Goal: Task Accomplishment & Management: Use online tool/utility

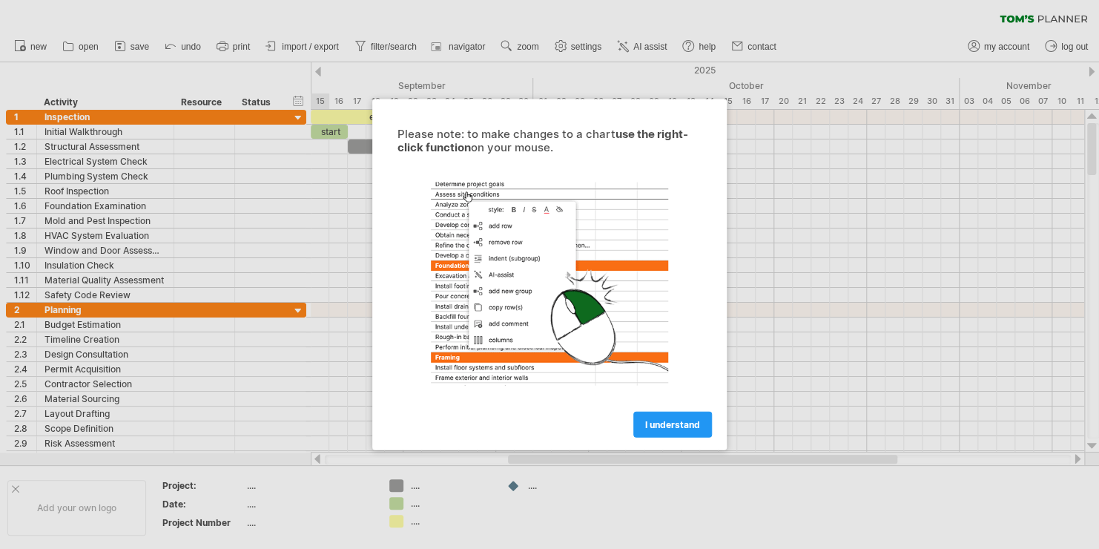
click at [681, 437] on div "Please note: to make changes to a chart use the right-click function on your mo…" at bounding box center [549, 274] width 355 height 351
click at [673, 426] on span "I understand" at bounding box center [672, 424] width 55 height 11
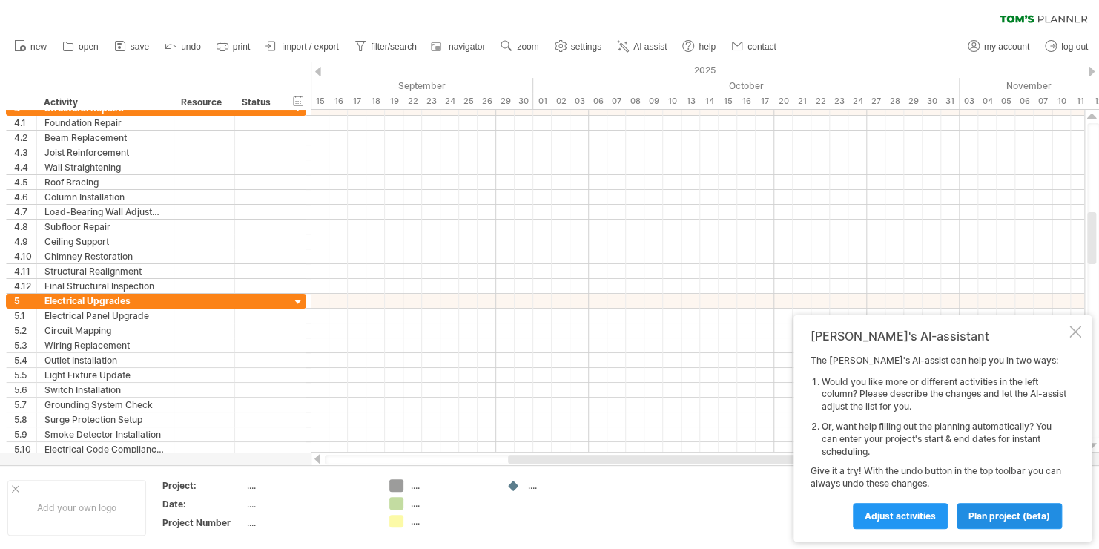
click at [1024, 516] on span "plan project (beta)" at bounding box center [1010, 515] width 82 height 11
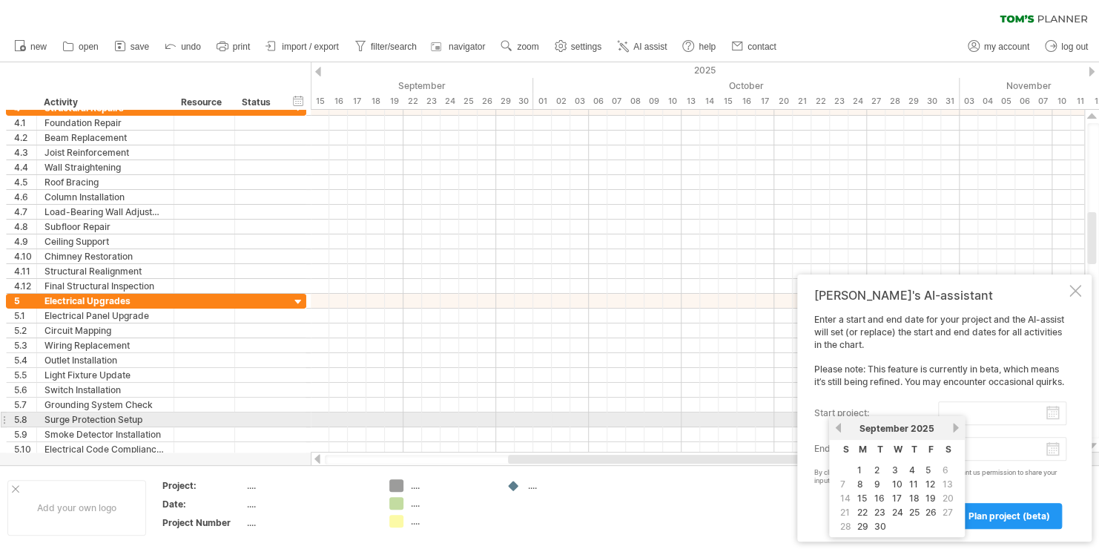
click at [966, 416] on input "start project:" at bounding box center [1002, 413] width 128 height 24
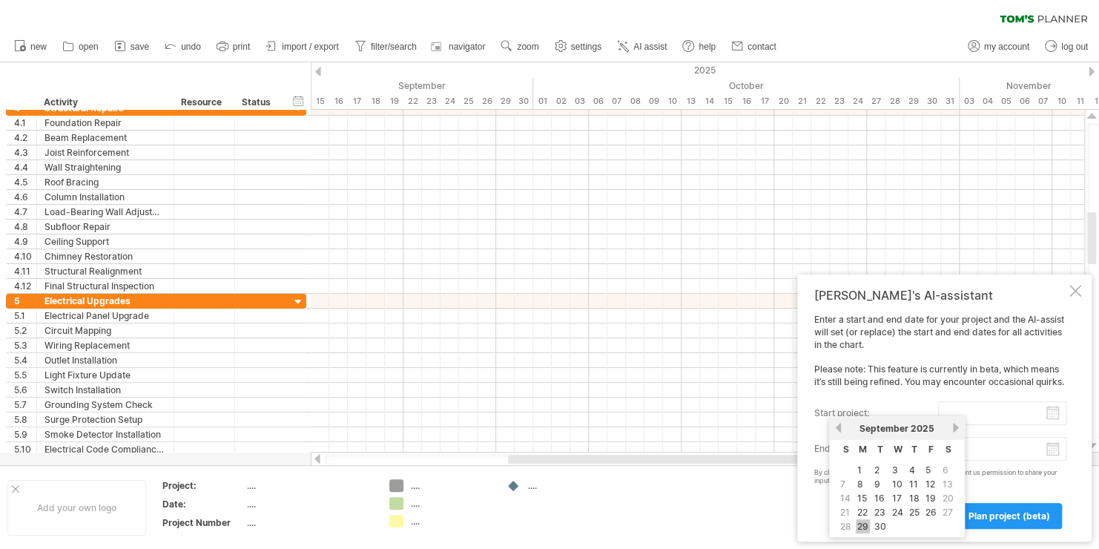
click at [863, 519] on link "29" at bounding box center [863, 526] width 14 height 14
type input "********"
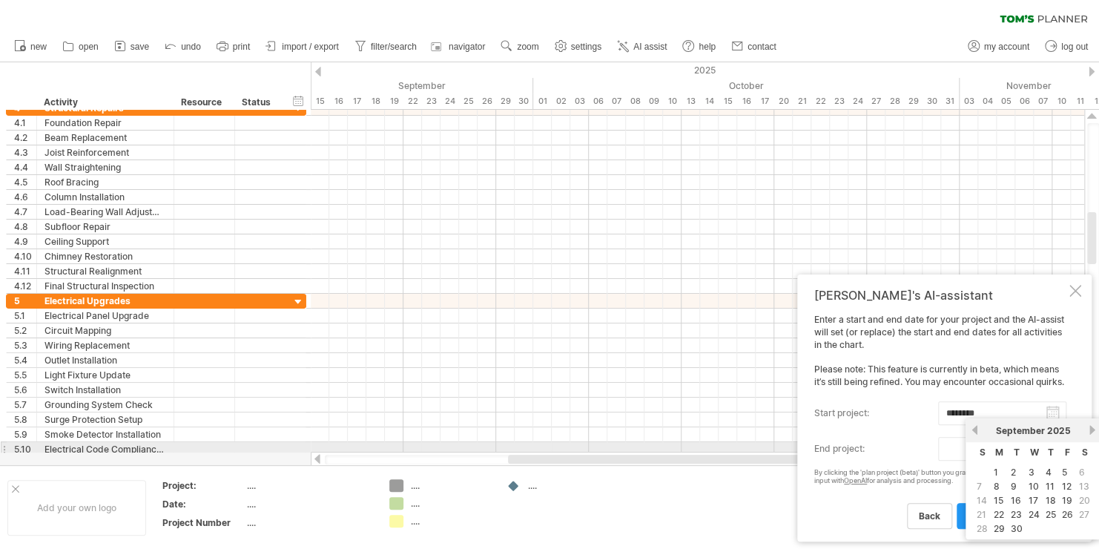
click at [1055, 448] on body "progress(100%) Trying to reach [DOMAIN_NAME] Connected again... 0% clear filter…" at bounding box center [549, 276] width 1099 height 552
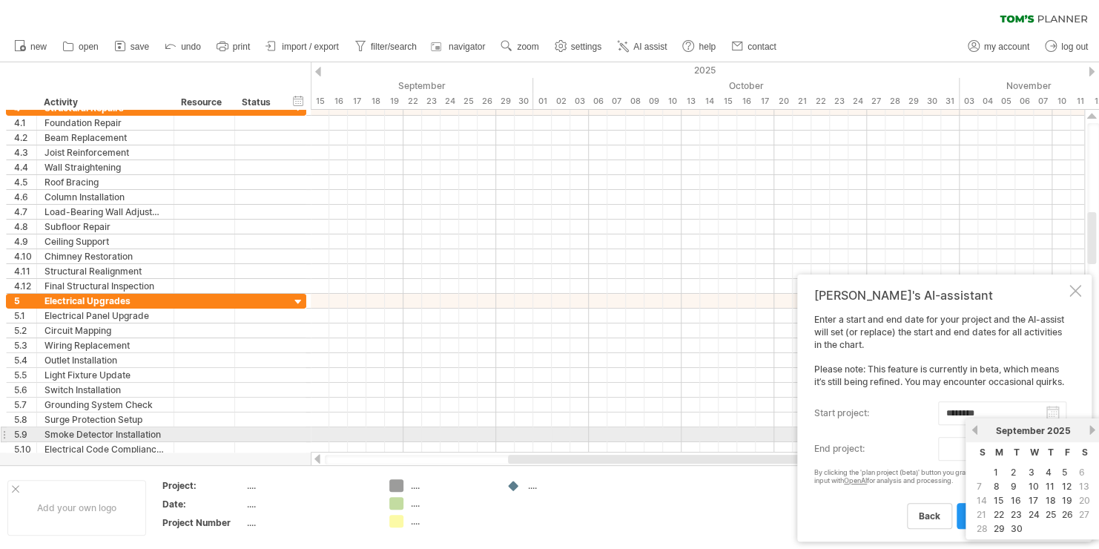
click at [1092, 427] on link "next" at bounding box center [1092, 429] width 11 height 11
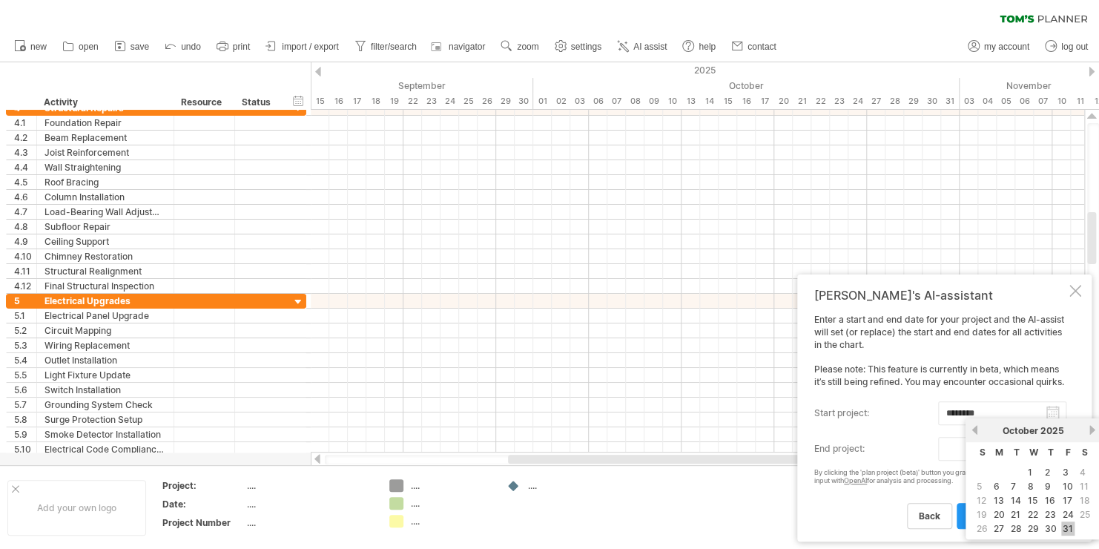
click at [1070, 524] on link "31" at bounding box center [1067, 528] width 13 height 14
type input "********"
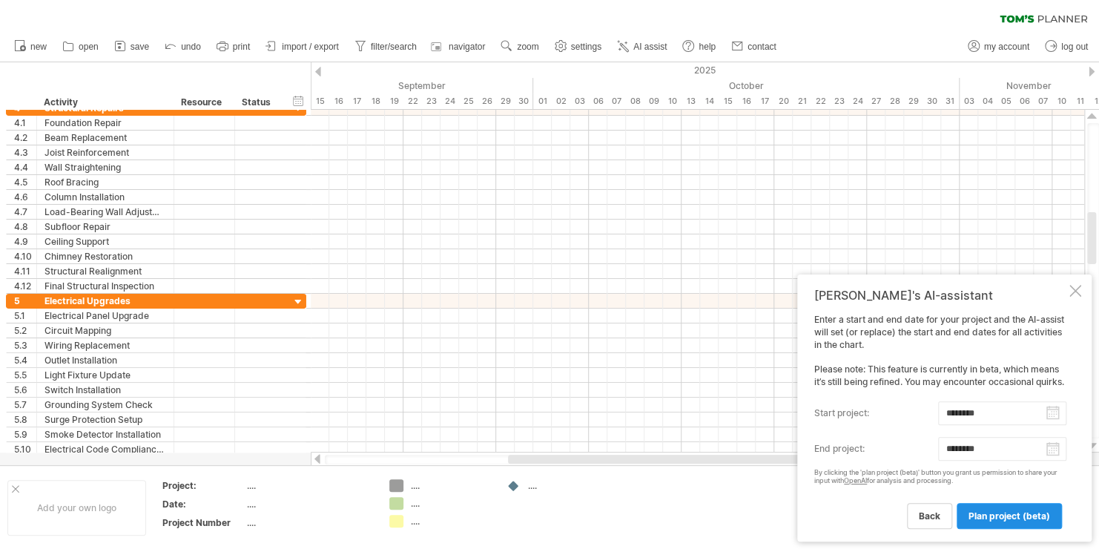
click at [1008, 522] on link "plan project (beta)" at bounding box center [1009, 516] width 105 height 26
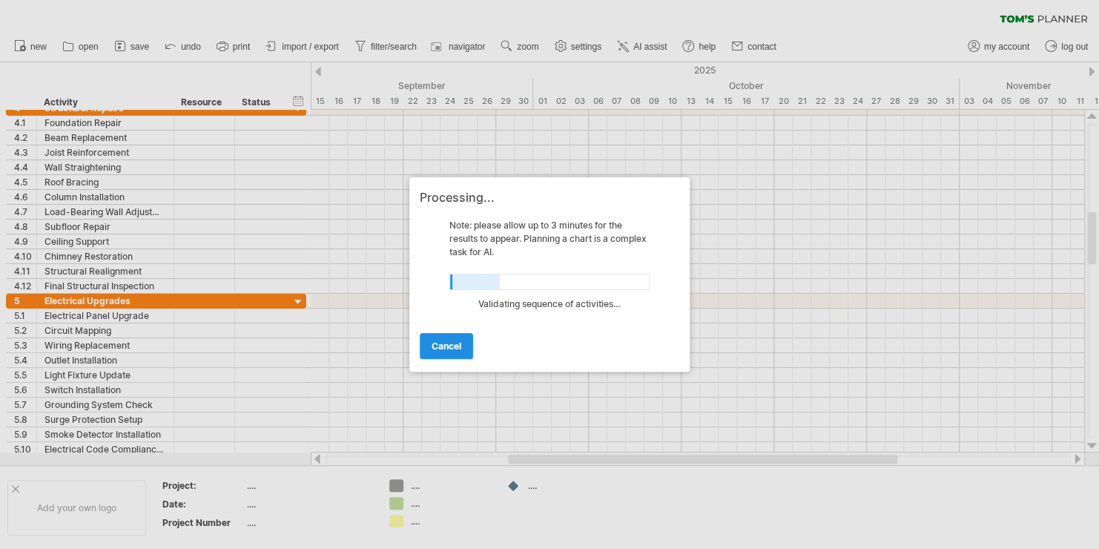
click at [456, 351] on link "cancel" at bounding box center [446, 346] width 53 height 26
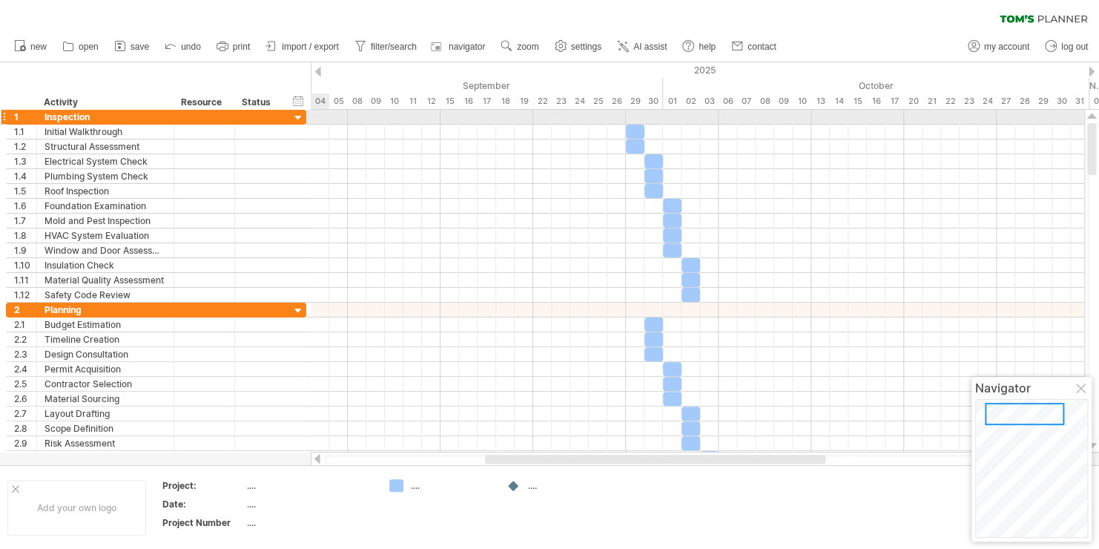
click at [294, 113] on div at bounding box center [298, 118] width 14 height 14
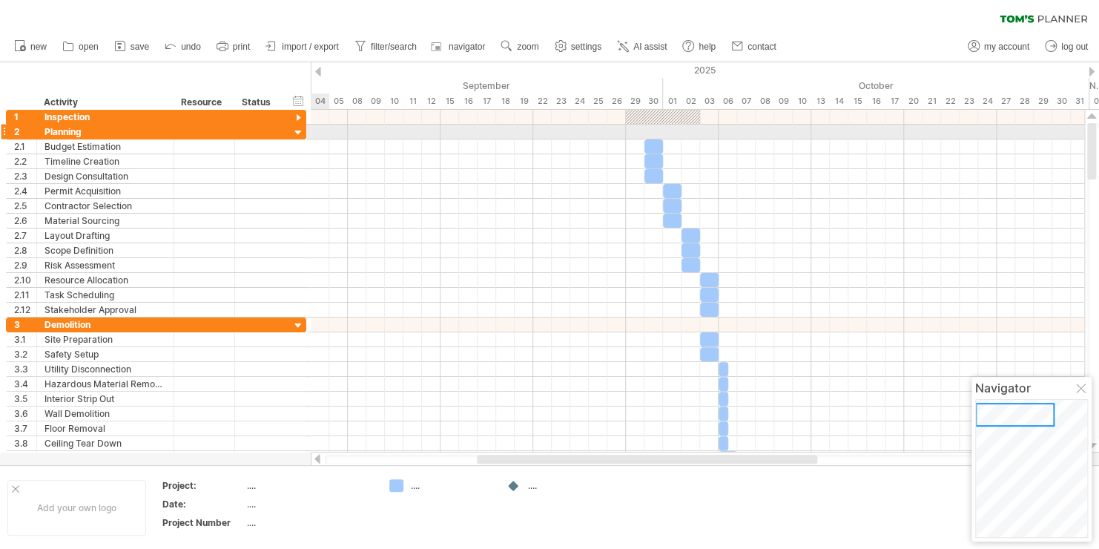
click at [295, 128] on div at bounding box center [298, 133] width 14 height 14
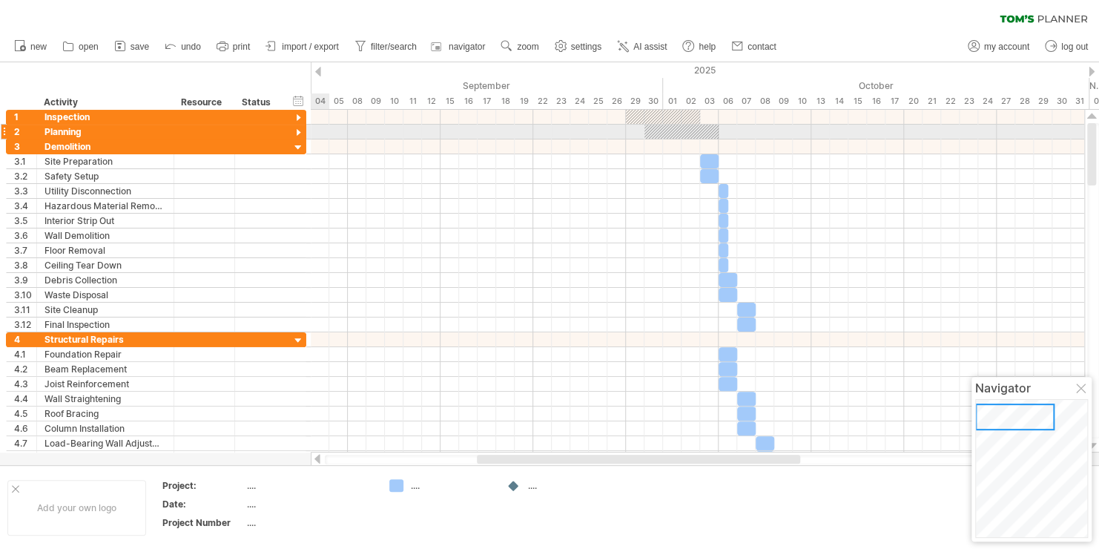
click at [295, 128] on div at bounding box center [298, 133] width 14 height 14
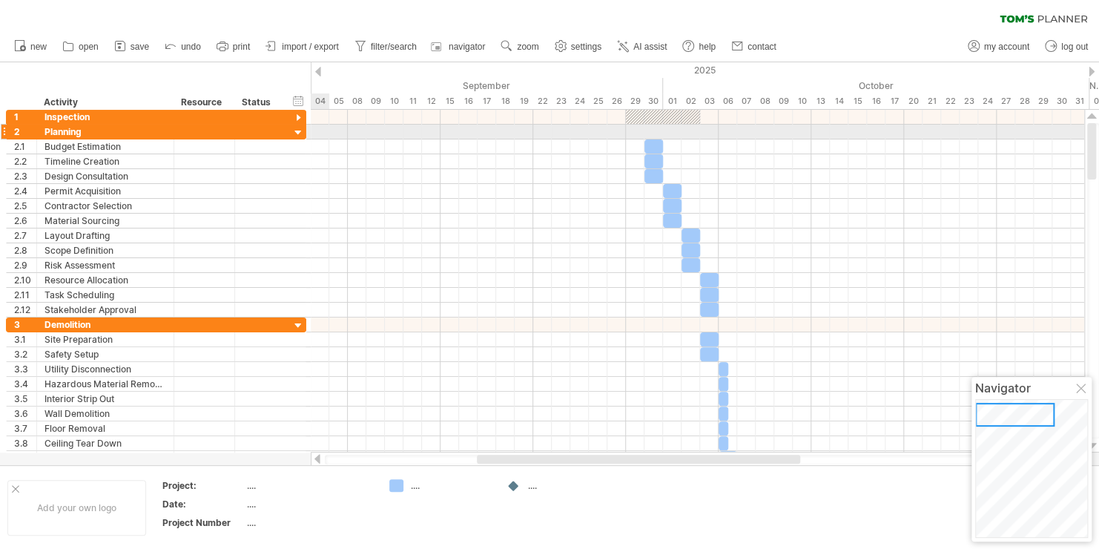
click at [295, 128] on div at bounding box center [298, 133] width 14 height 14
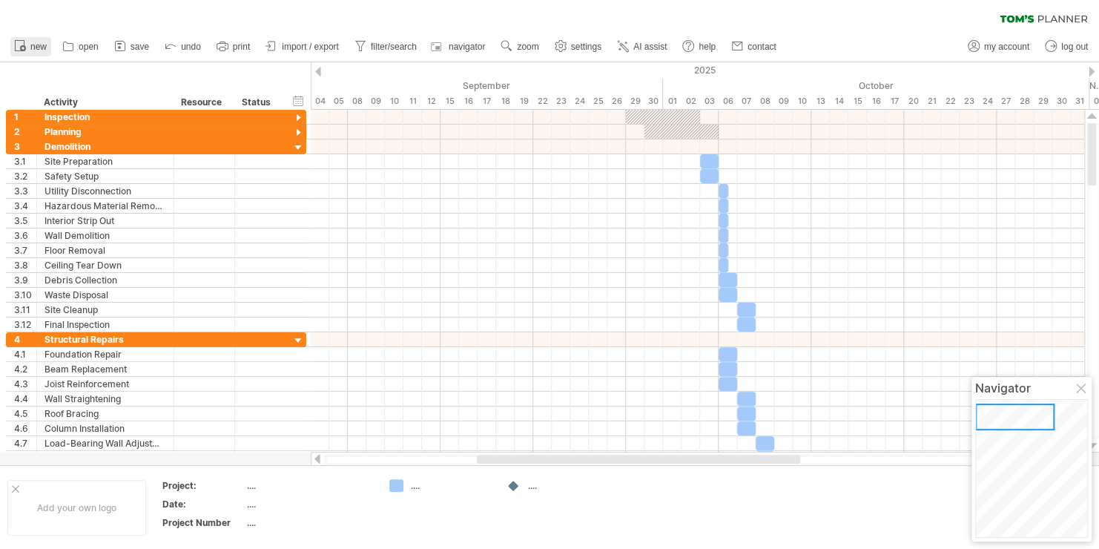
click at [34, 42] on span "new" at bounding box center [38, 47] width 16 height 10
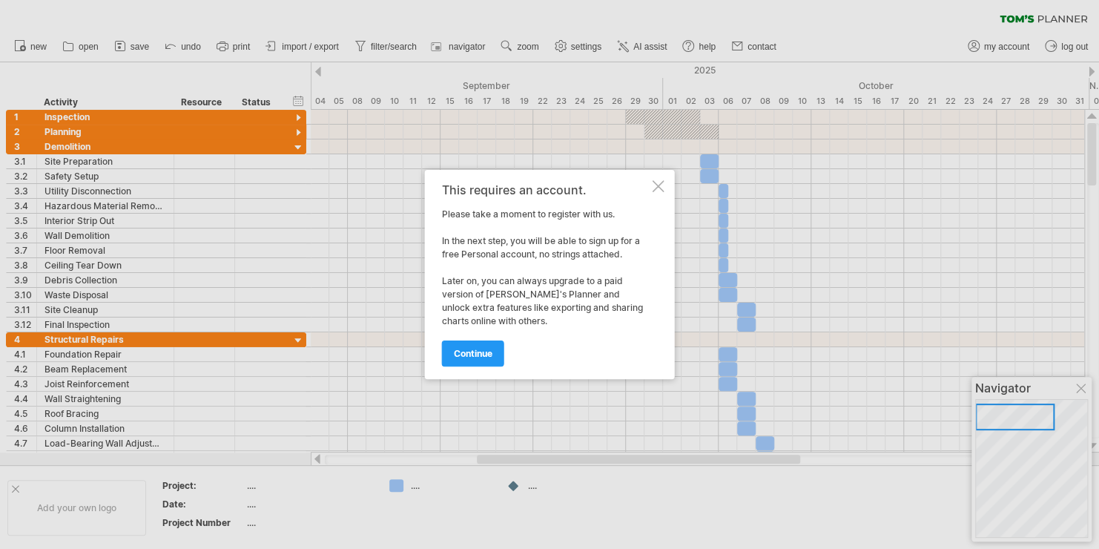
click at [659, 184] on div at bounding box center [659, 186] width 12 height 12
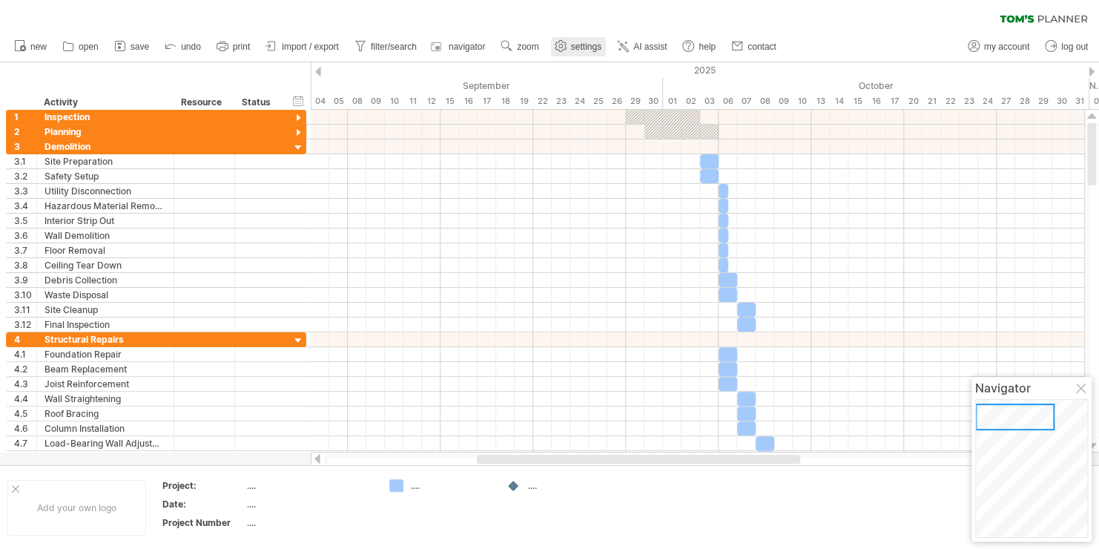
click at [567, 44] on use at bounding box center [560, 46] width 15 height 15
select select "*"
select select "**"
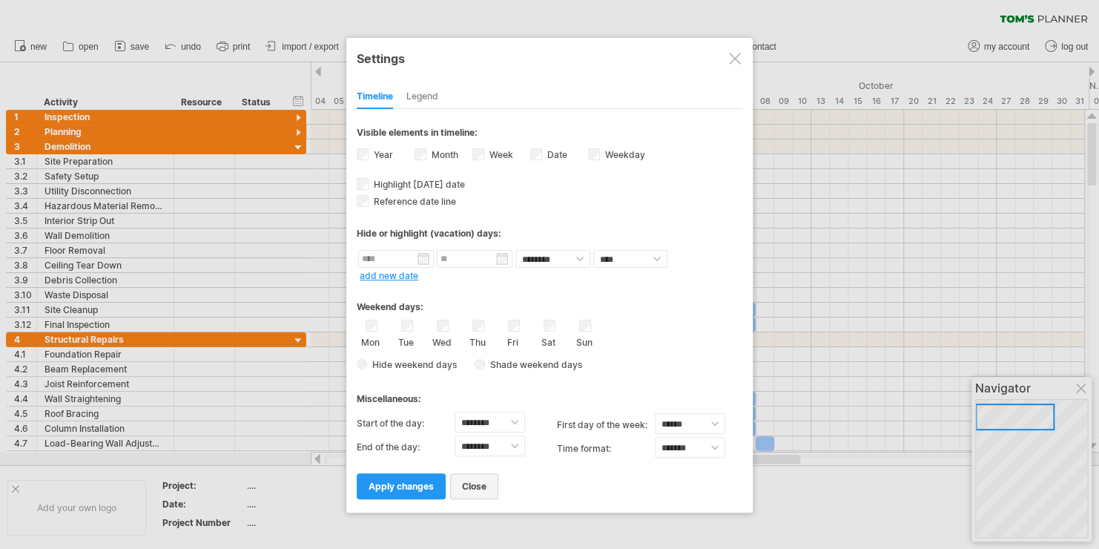
click at [487, 477] on link "close" at bounding box center [474, 486] width 48 height 26
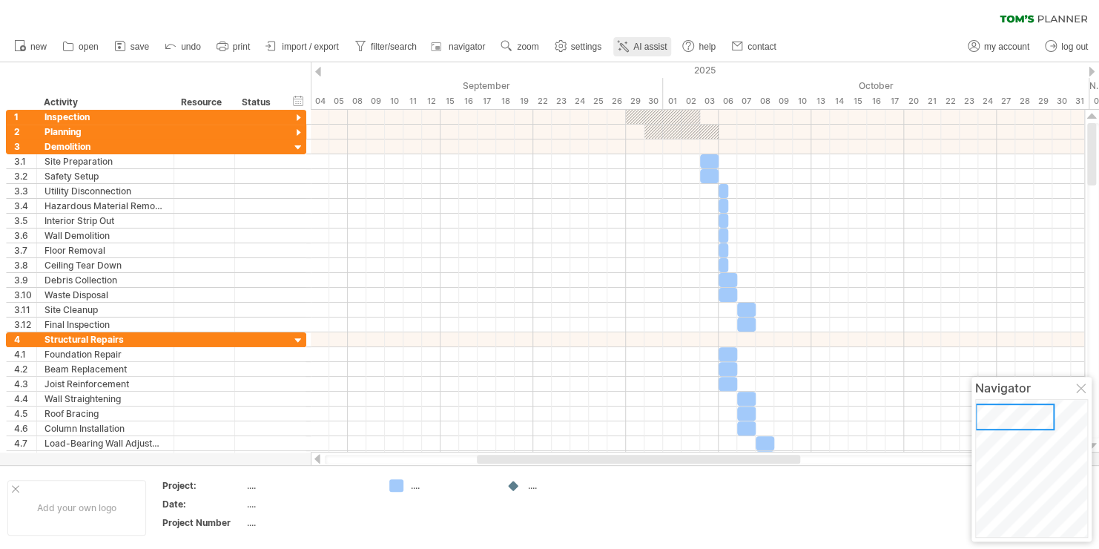
click at [643, 50] on span "AI assist" at bounding box center [649, 47] width 33 height 10
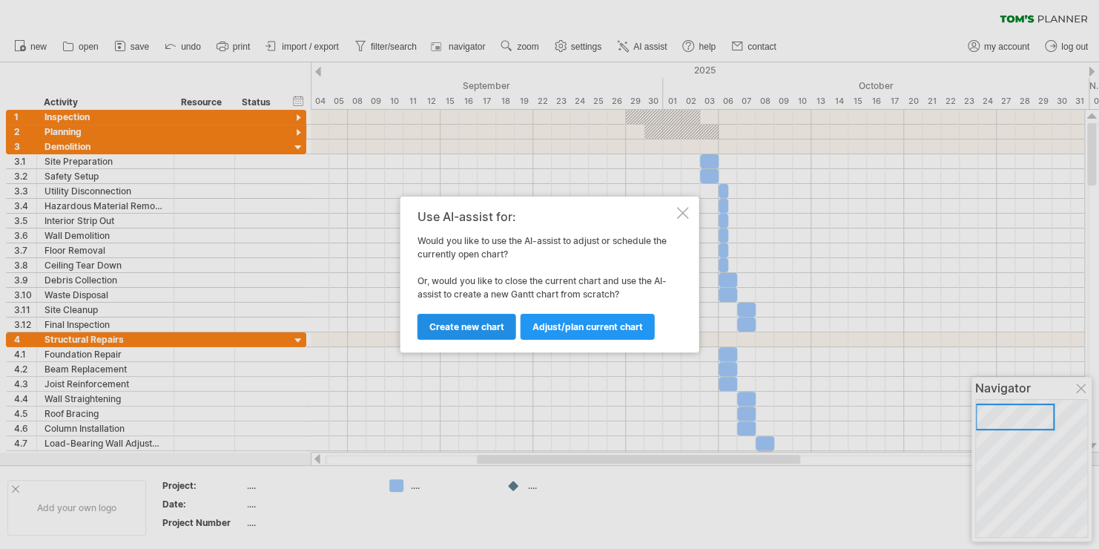
click at [483, 319] on link "Create new chart" at bounding box center [467, 327] width 99 height 26
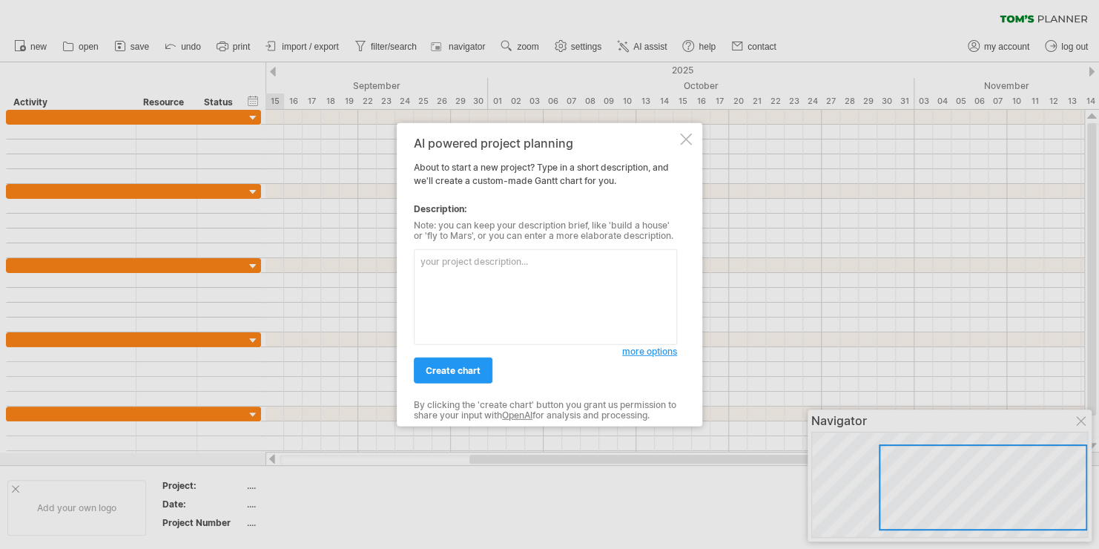
click at [684, 150] on div "AI powered project planning About to start a new project? Type in a short descr…" at bounding box center [550, 274] width 306 height 303
click at [685, 139] on div at bounding box center [686, 139] width 12 height 12
